Goal: Task Accomplishment & Management: Manage account settings

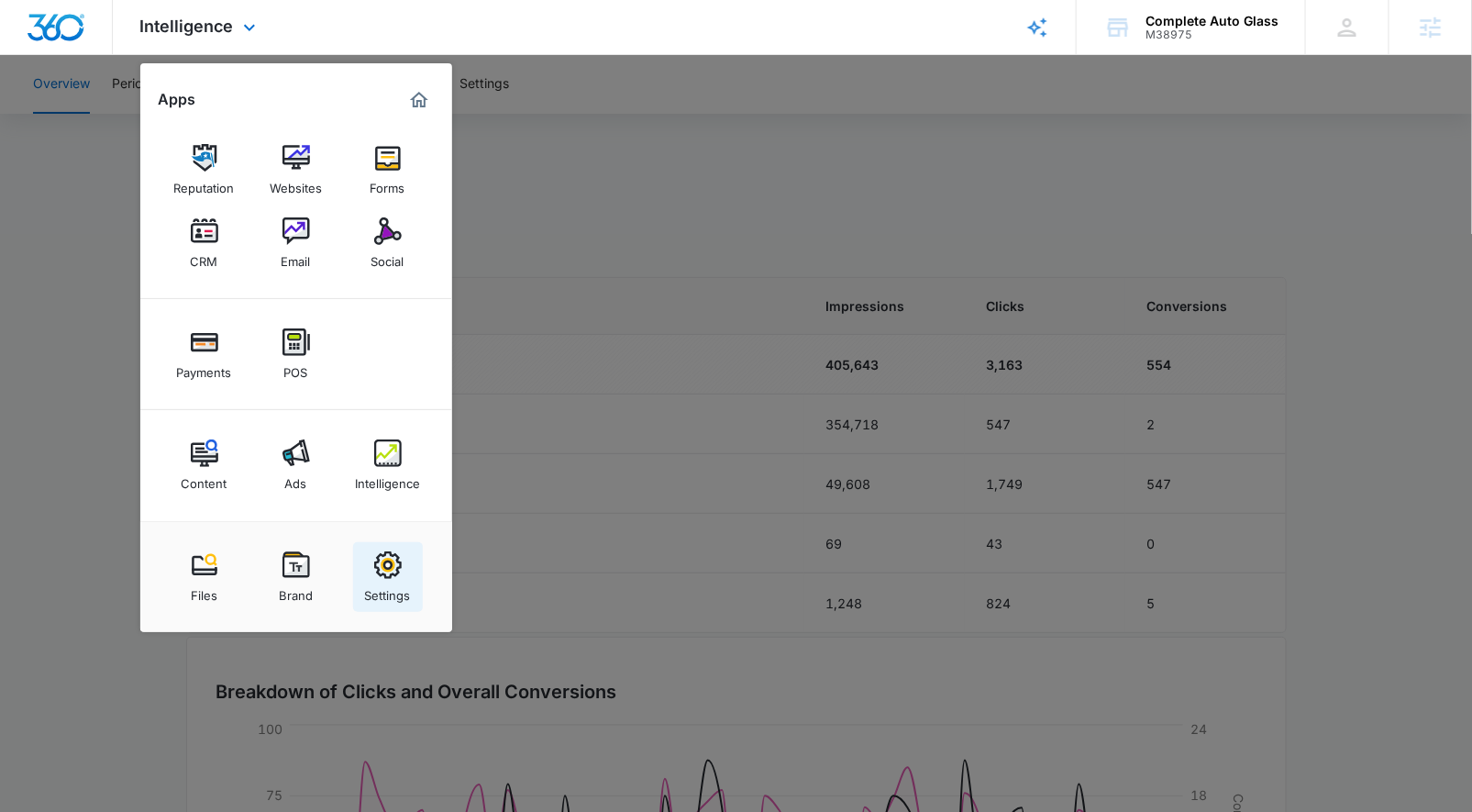
click at [396, 583] on div "Settings" at bounding box center [388, 590] width 46 height 24
select select "44"
select select "US"
select select "America/[GEOGRAPHIC_DATA]"
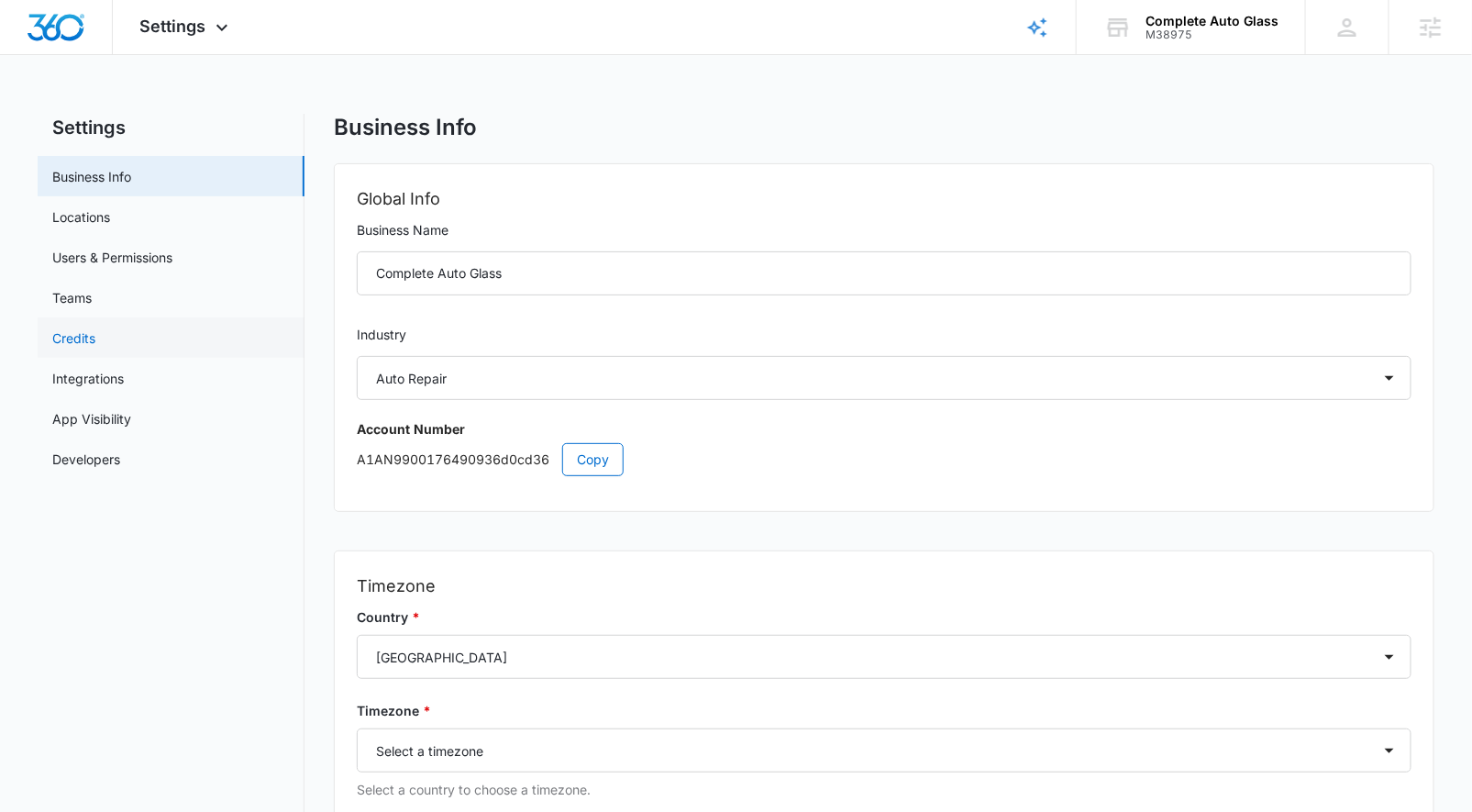
click at [95, 328] on link "Credits" at bounding box center [74, 337] width 43 height 19
